Goal: Information Seeking & Learning: Learn about a topic

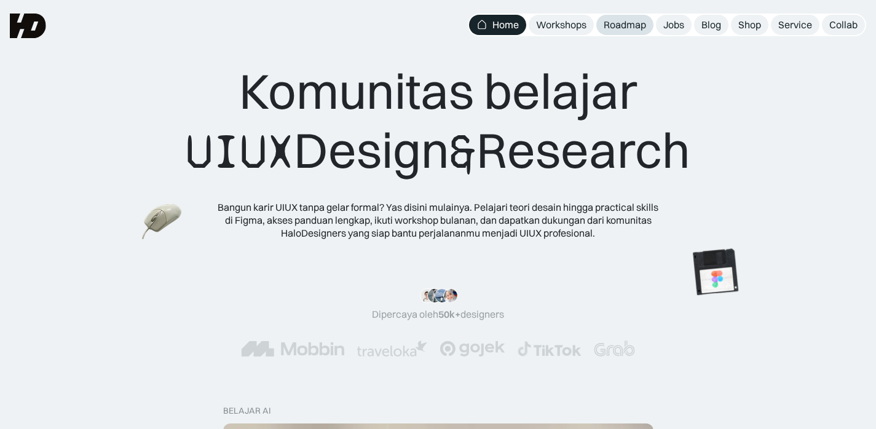
click at [632, 25] on div "Roadmap" at bounding box center [624, 24] width 42 height 13
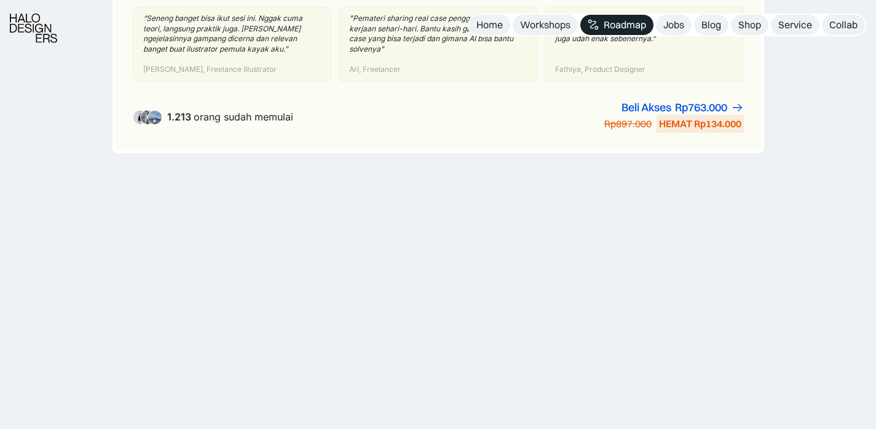
scroll to position [1143, 0]
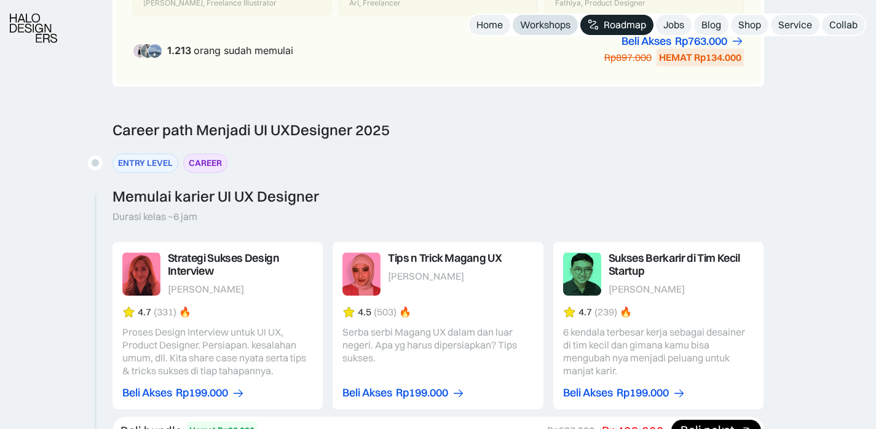
click at [538, 32] on link "Workshops" at bounding box center [544, 25] width 65 height 20
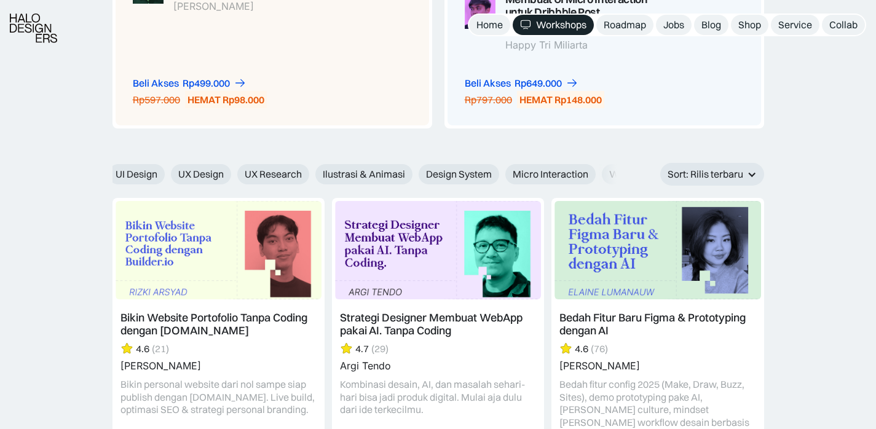
scroll to position [0, 474]
click at [572, 170] on span "Writing" at bounding box center [578, 174] width 33 height 13
click at [551, 170] on input "Writing" at bounding box center [547, 170] width 8 height 8
radio input "true"
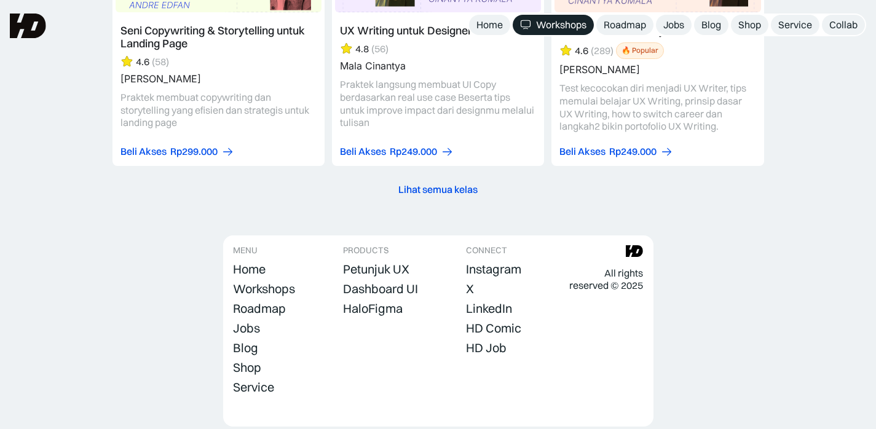
scroll to position [1508, 0]
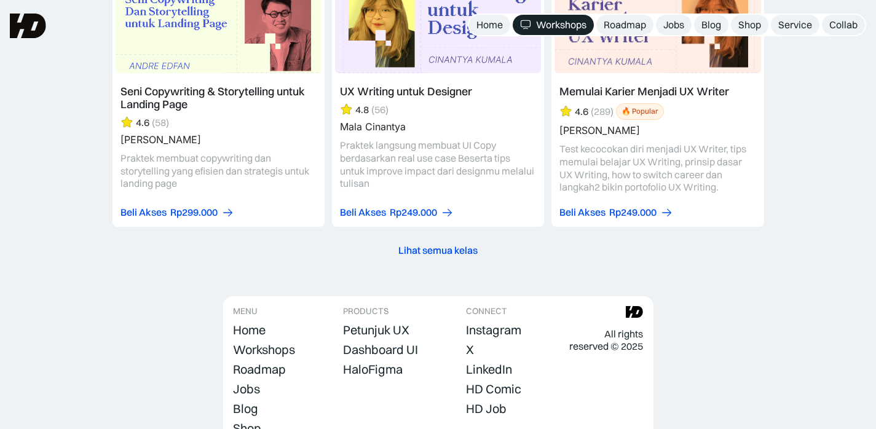
click at [449, 251] on div "Lihat semua kelas" at bounding box center [437, 250] width 79 height 13
click at [449, 249] on div "Lihat semua kelas" at bounding box center [437, 250] width 79 height 13
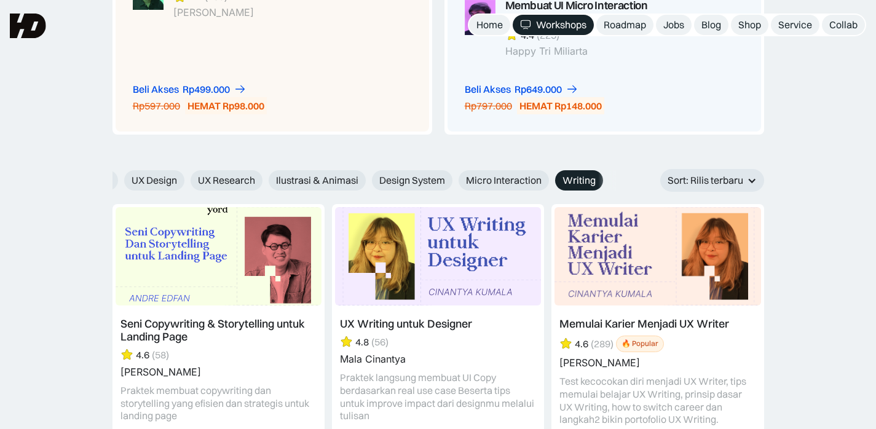
scroll to position [1268, 0]
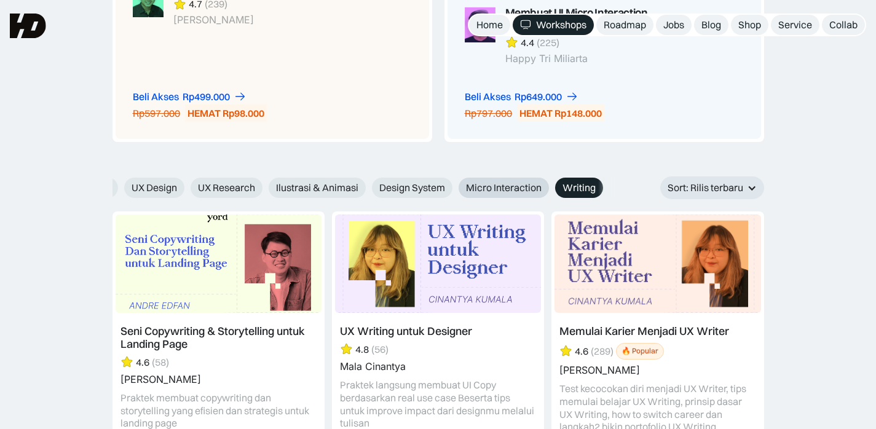
click at [501, 184] on span "Micro Interaction" at bounding box center [504, 187] width 76 height 13
click at [454, 184] on input "Micro Interaction" at bounding box center [450, 183] width 8 height 8
radio input "true"
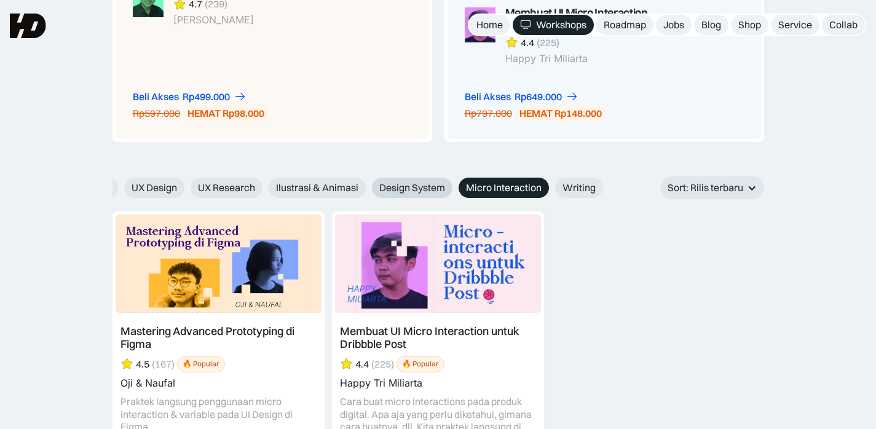
click at [409, 183] on span "Design System" at bounding box center [412, 187] width 66 height 13
click at [367, 183] on input "Design System" at bounding box center [363, 183] width 8 height 8
radio input "true"
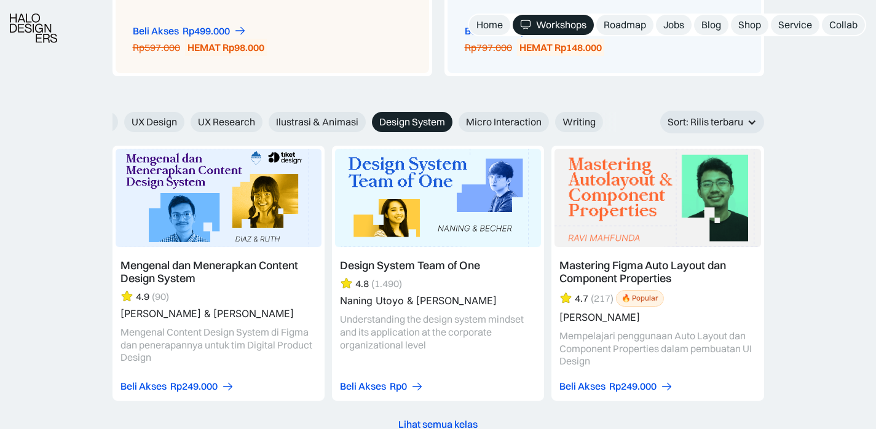
scroll to position [1335, 0]
